Goal: Transaction & Acquisition: Purchase product/service

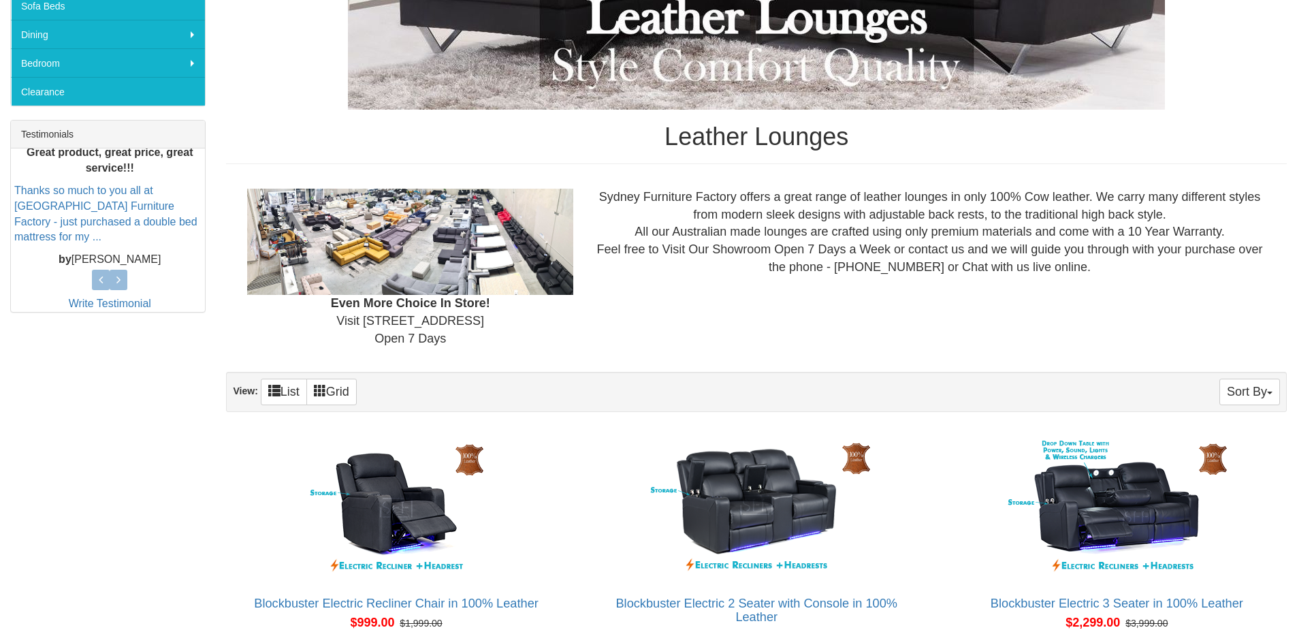
scroll to position [613, 0]
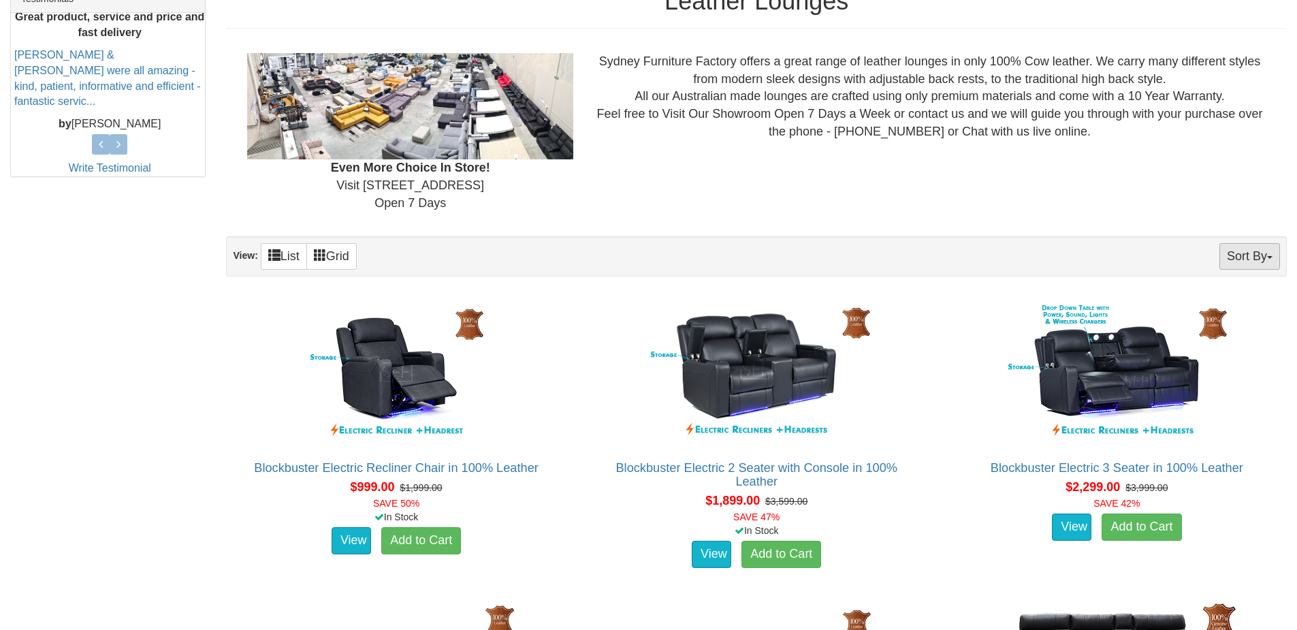
click at [1271, 256] on span "button" at bounding box center [1270, 257] width 5 height 3
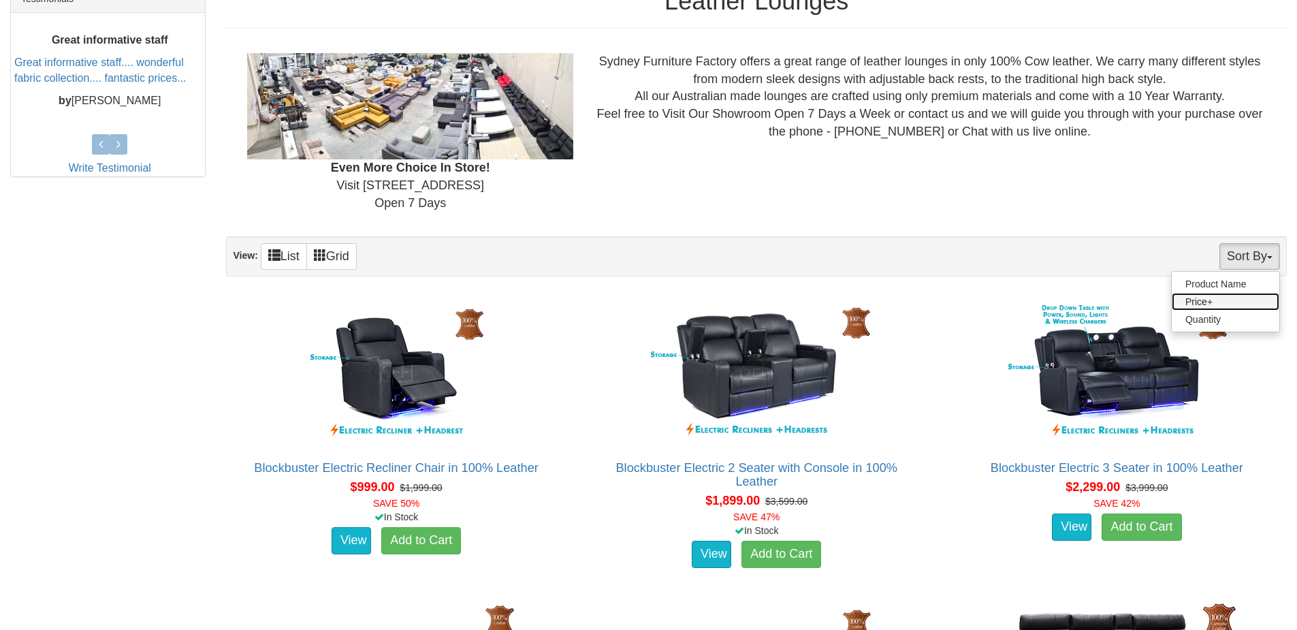
click at [1240, 298] on link "Price+" at bounding box center [1226, 302] width 108 height 18
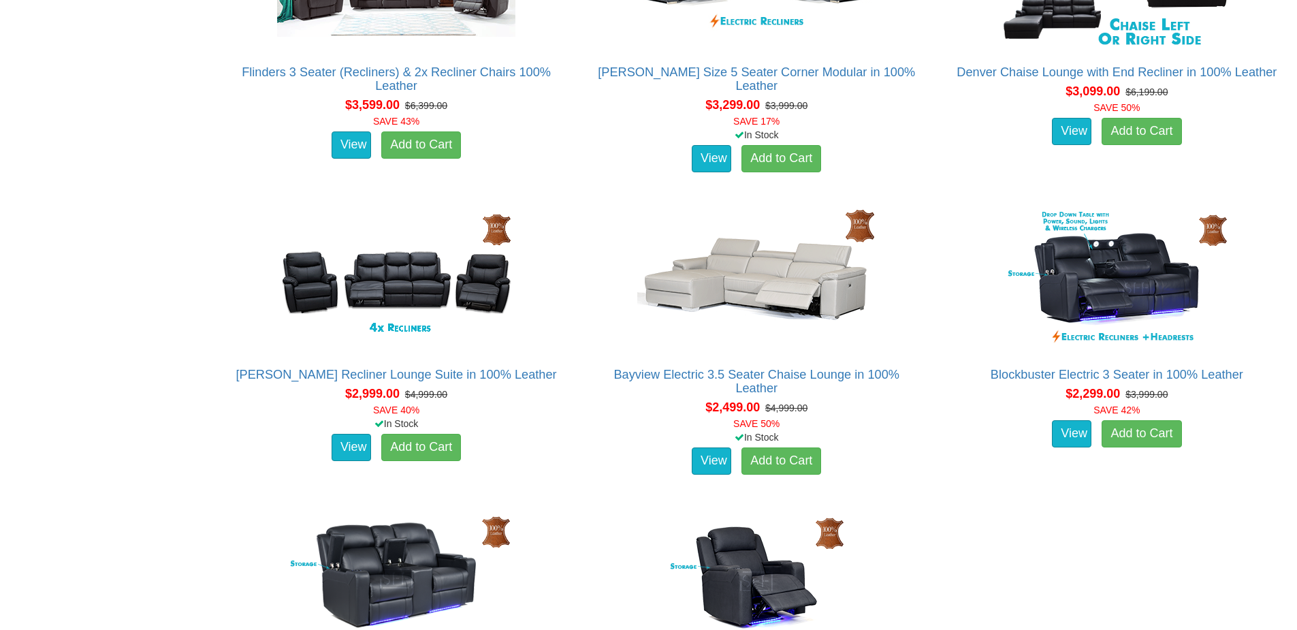
scroll to position [4359, 0]
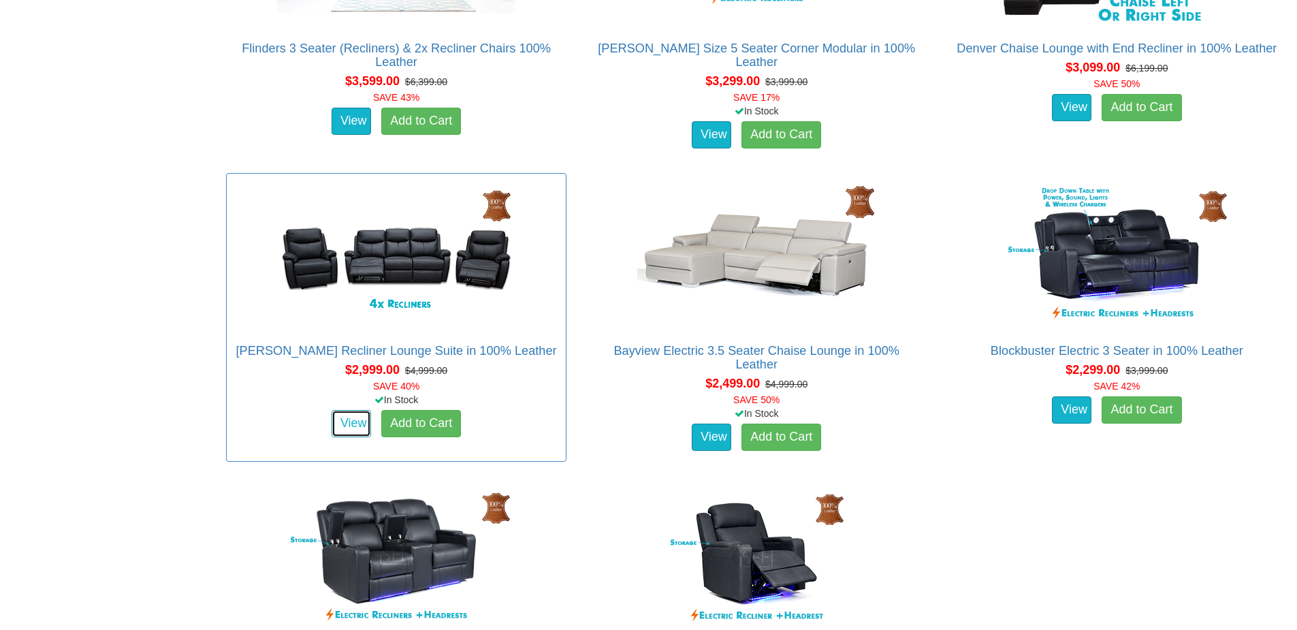
click at [355, 426] on link "View" at bounding box center [352, 423] width 40 height 27
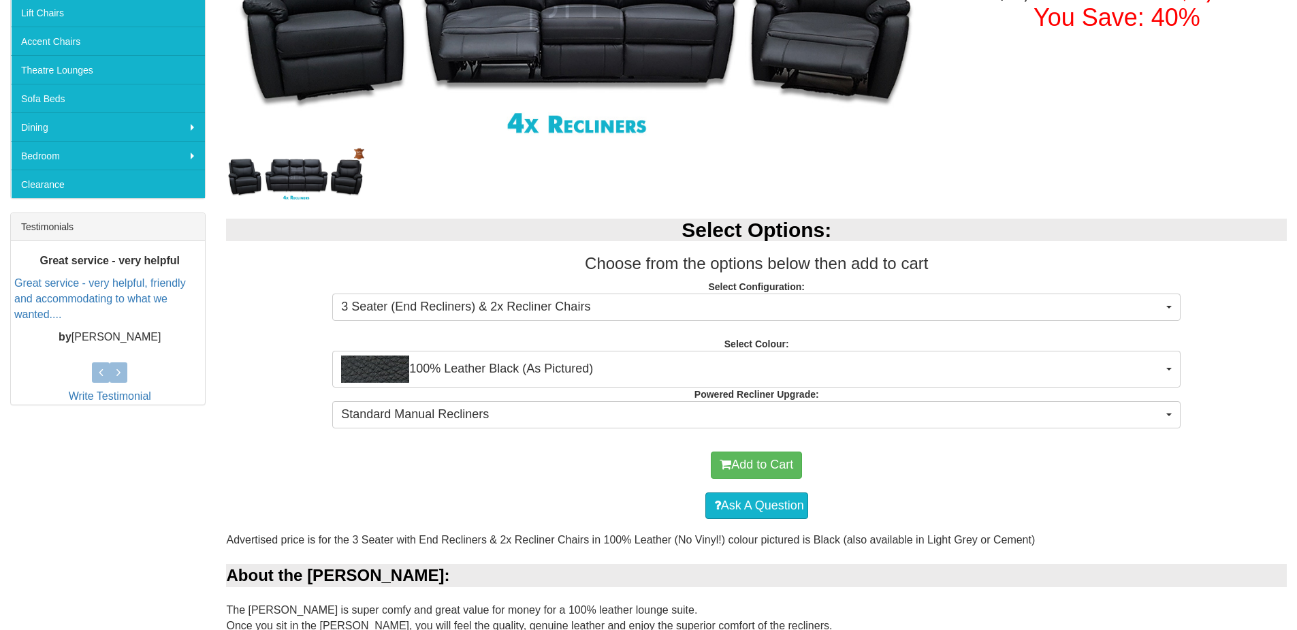
scroll to position [409, 0]
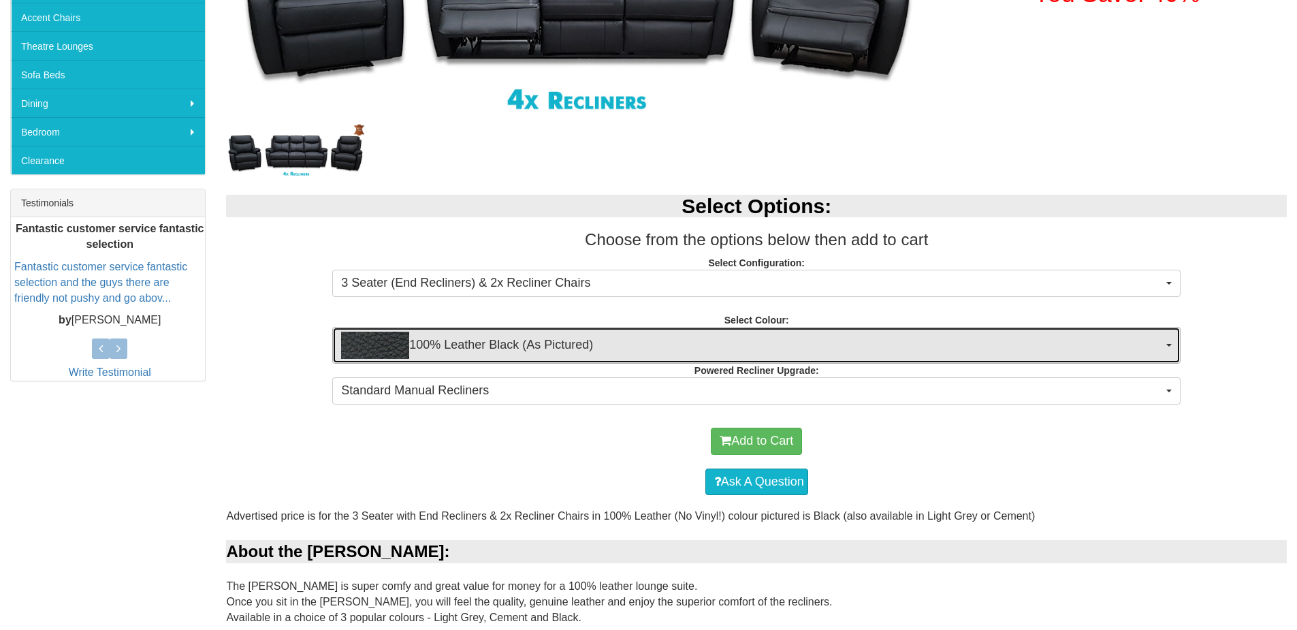
click at [1173, 346] on button "100% Leather Black (As Pictured)" at bounding box center [756, 345] width 849 height 37
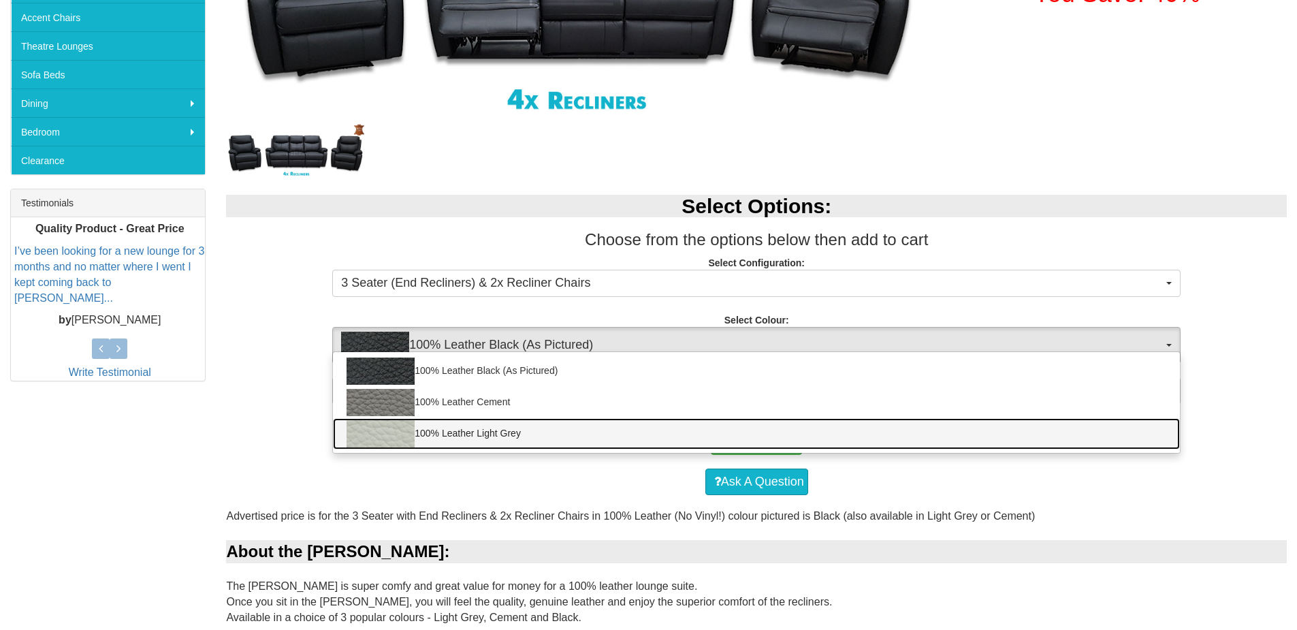
click at [397, 430] on img at bounding box center [381, 433] width 68 height 27
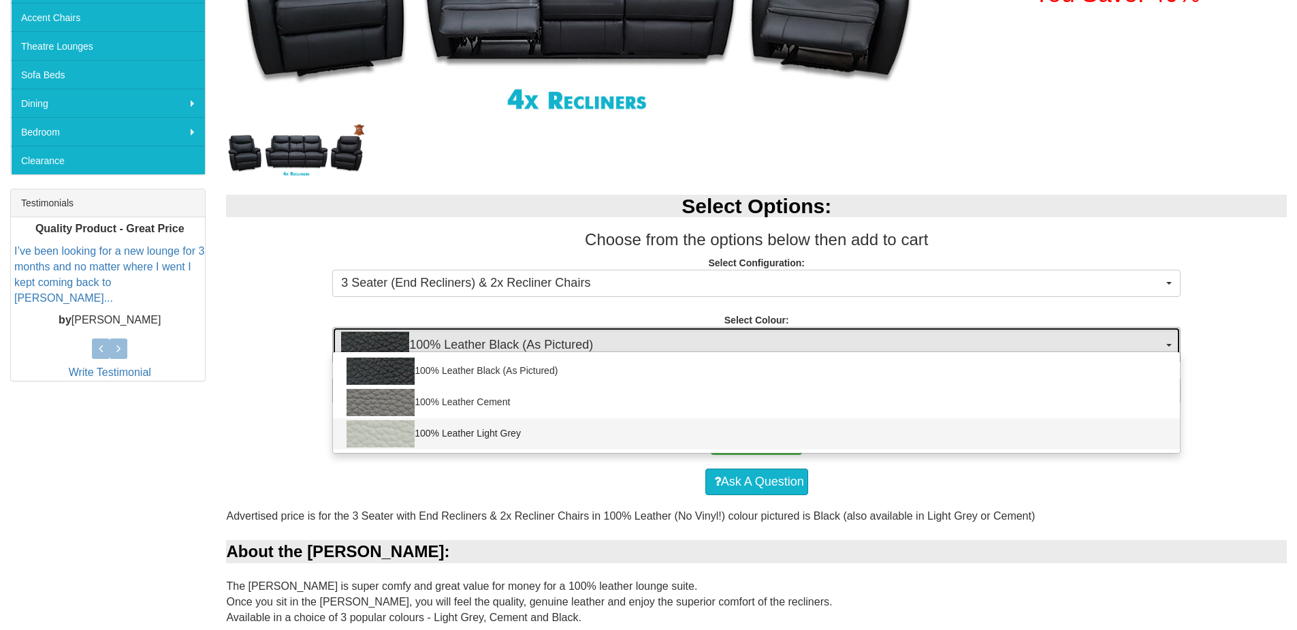
select select "1499"
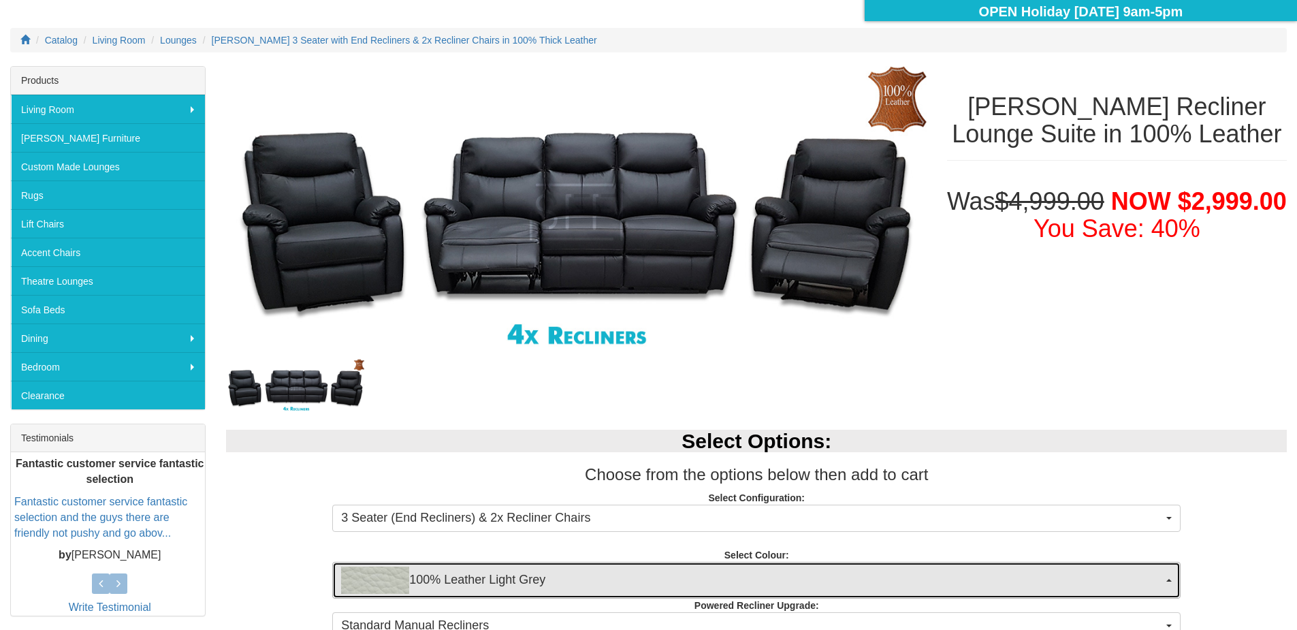
scroll to position [136, 0]
